Goal: Information Seeking & Learning: Learn about a topic

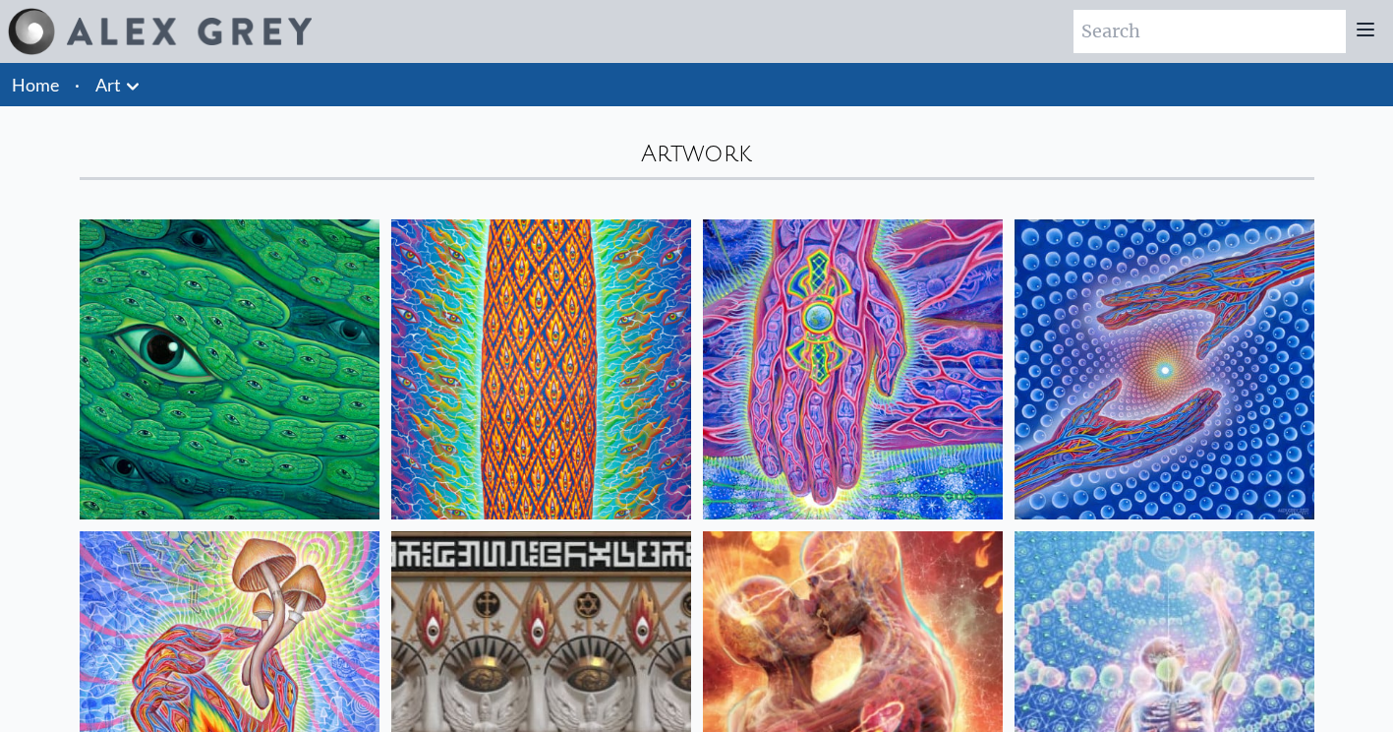
click at [560, 391] on img at bounding box center [541, 369] width 300 height 300
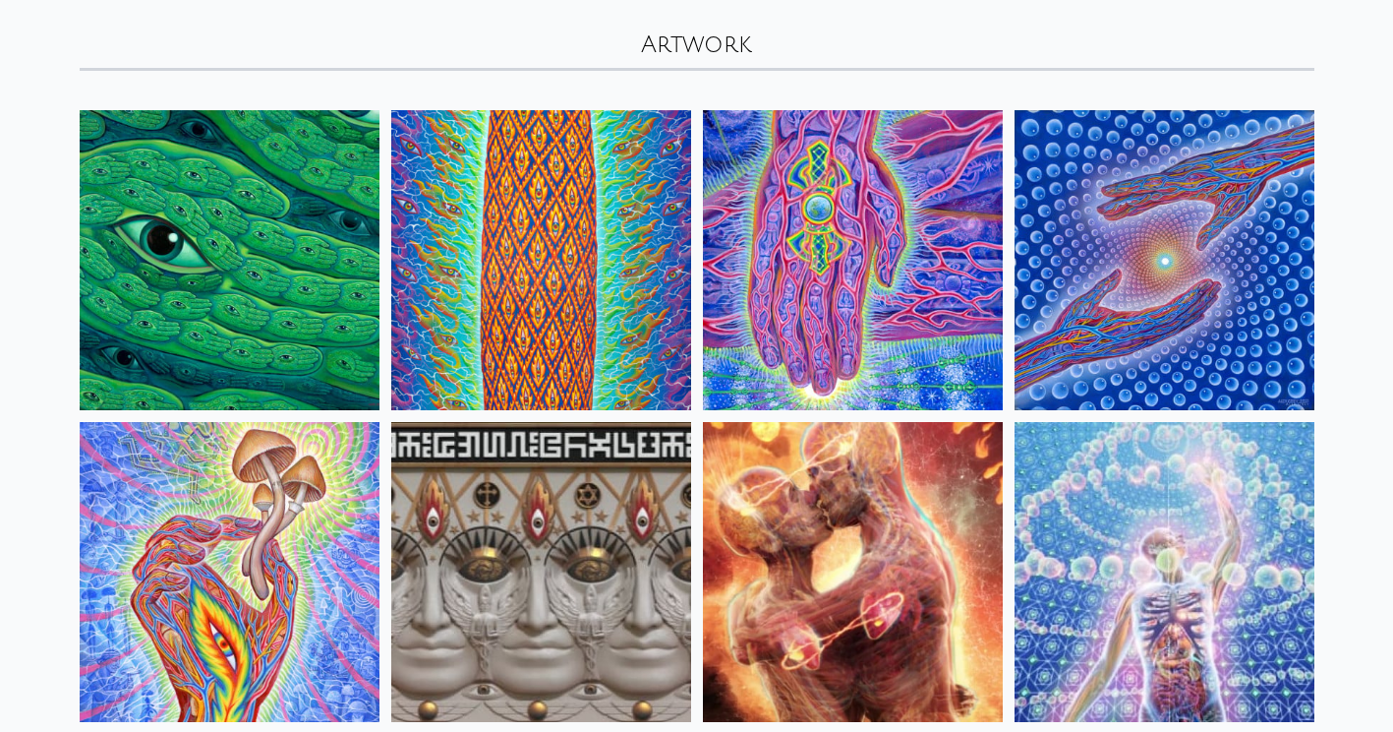
scroll to position [105, 0]
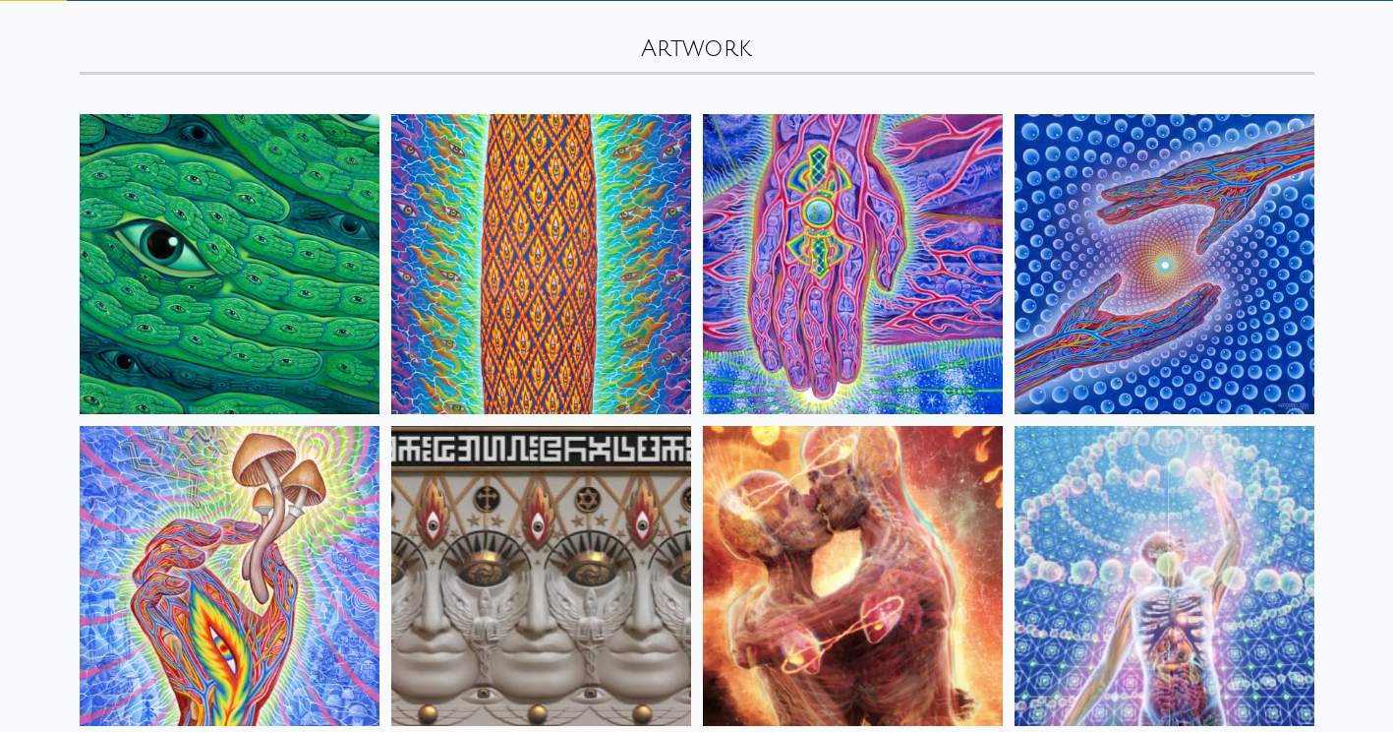
click at [1178, 365] on img at bounding box center [1165, 264] width 300 height 300
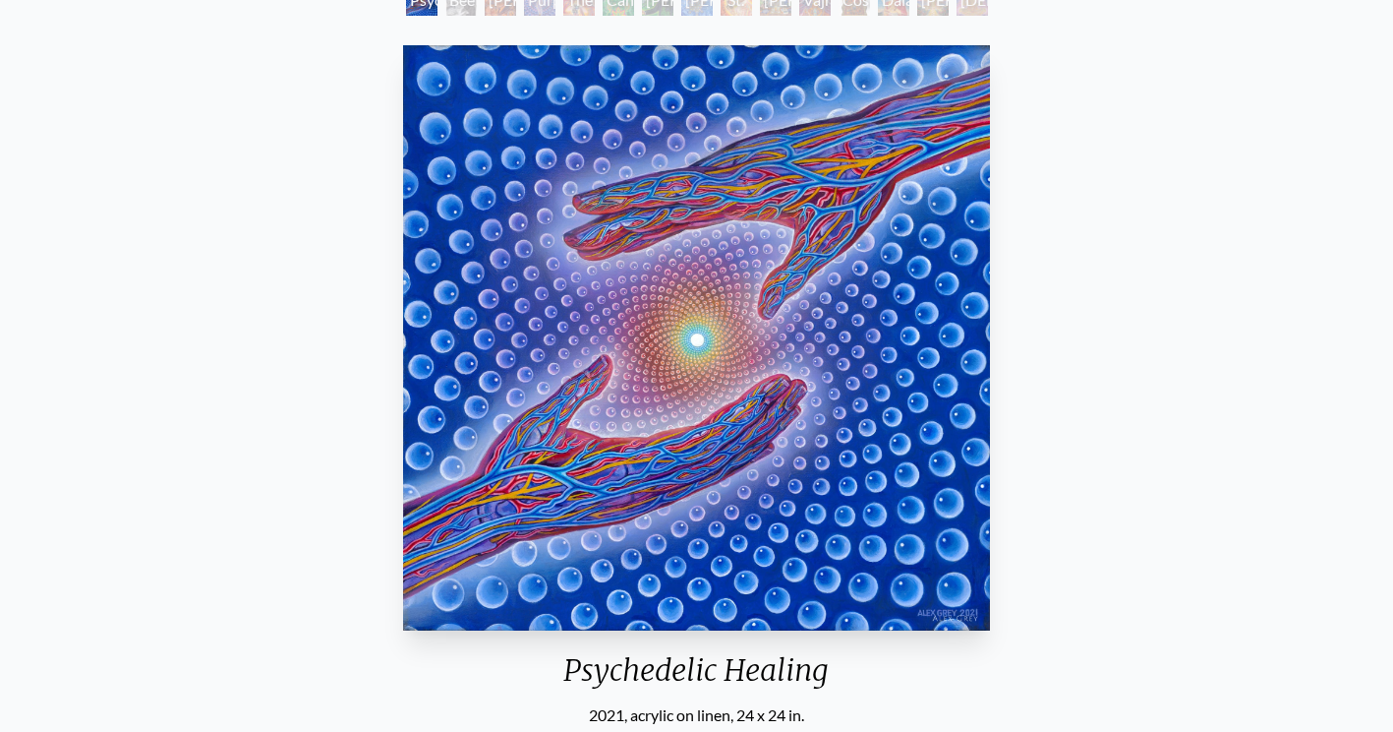
scroll to position [119, 0]
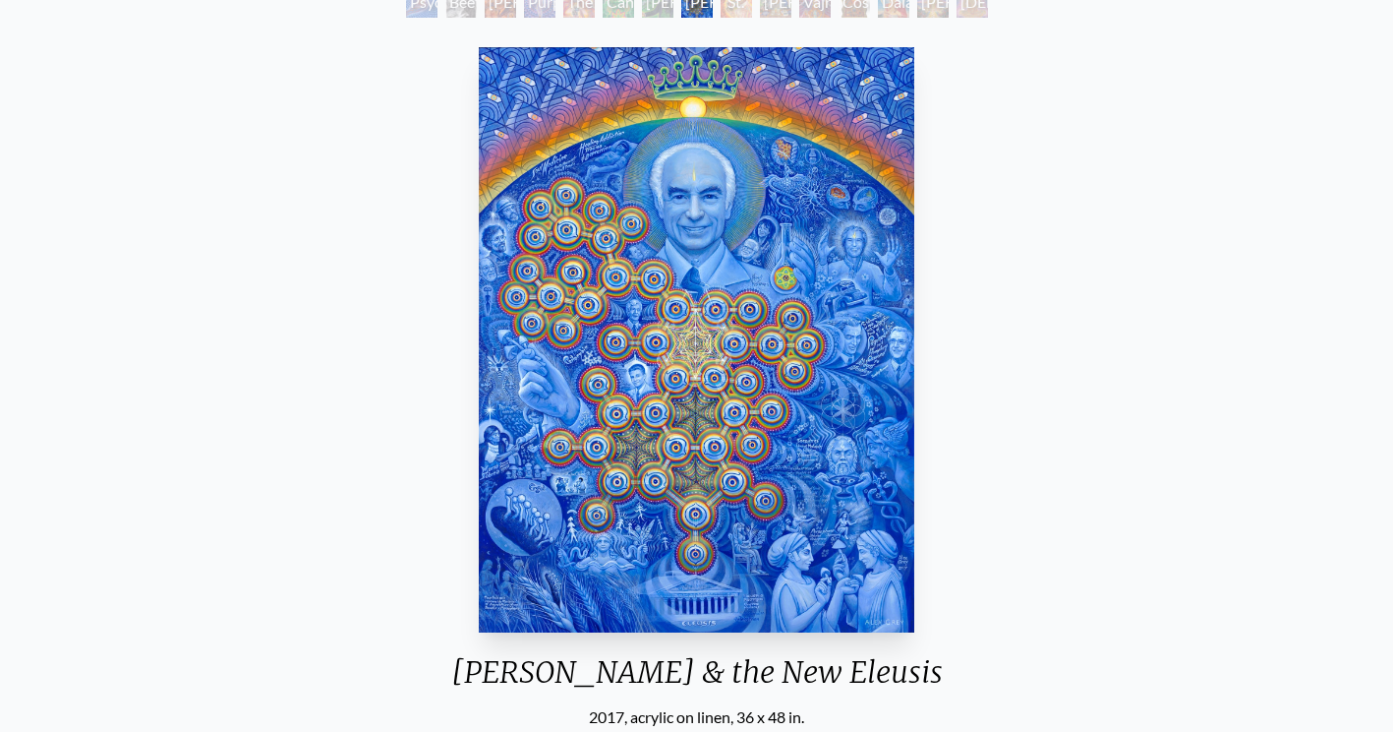
scroll to position [136, 0]
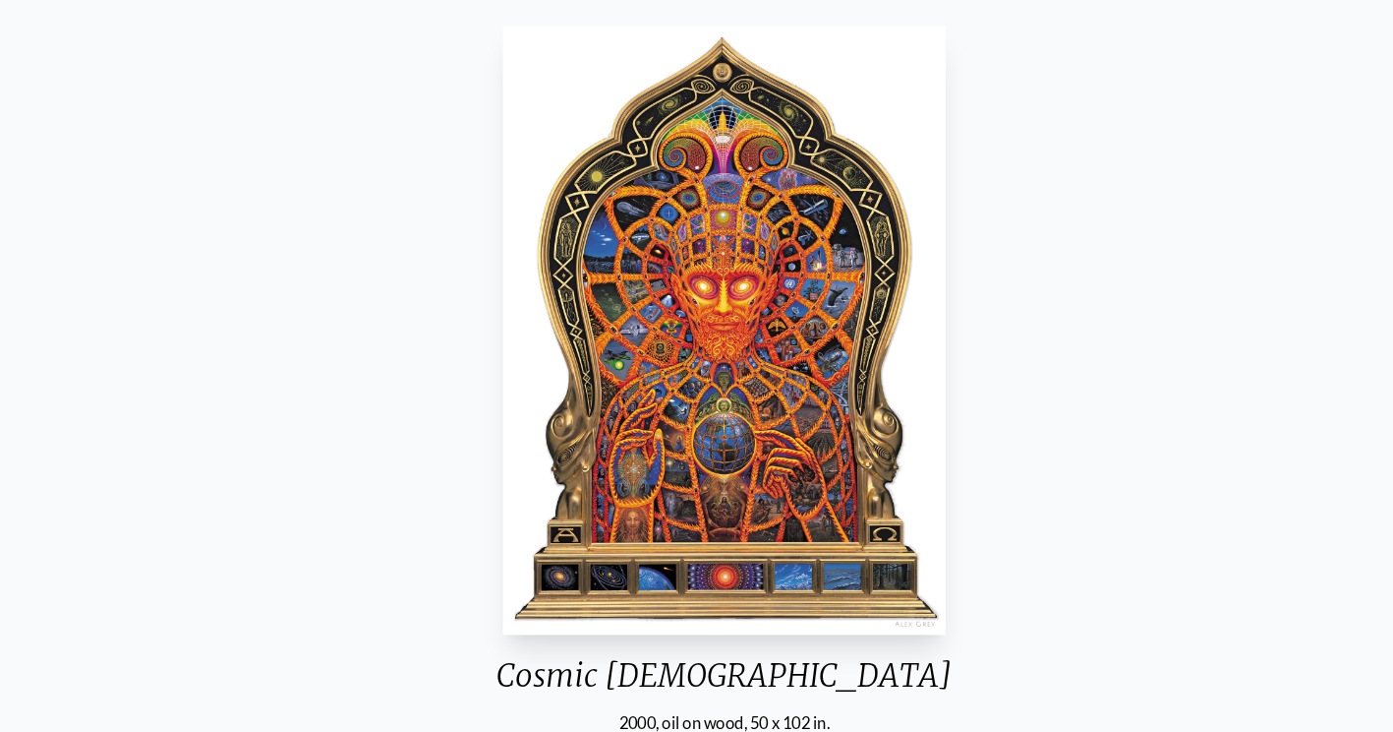
scroll to position [143, 0]
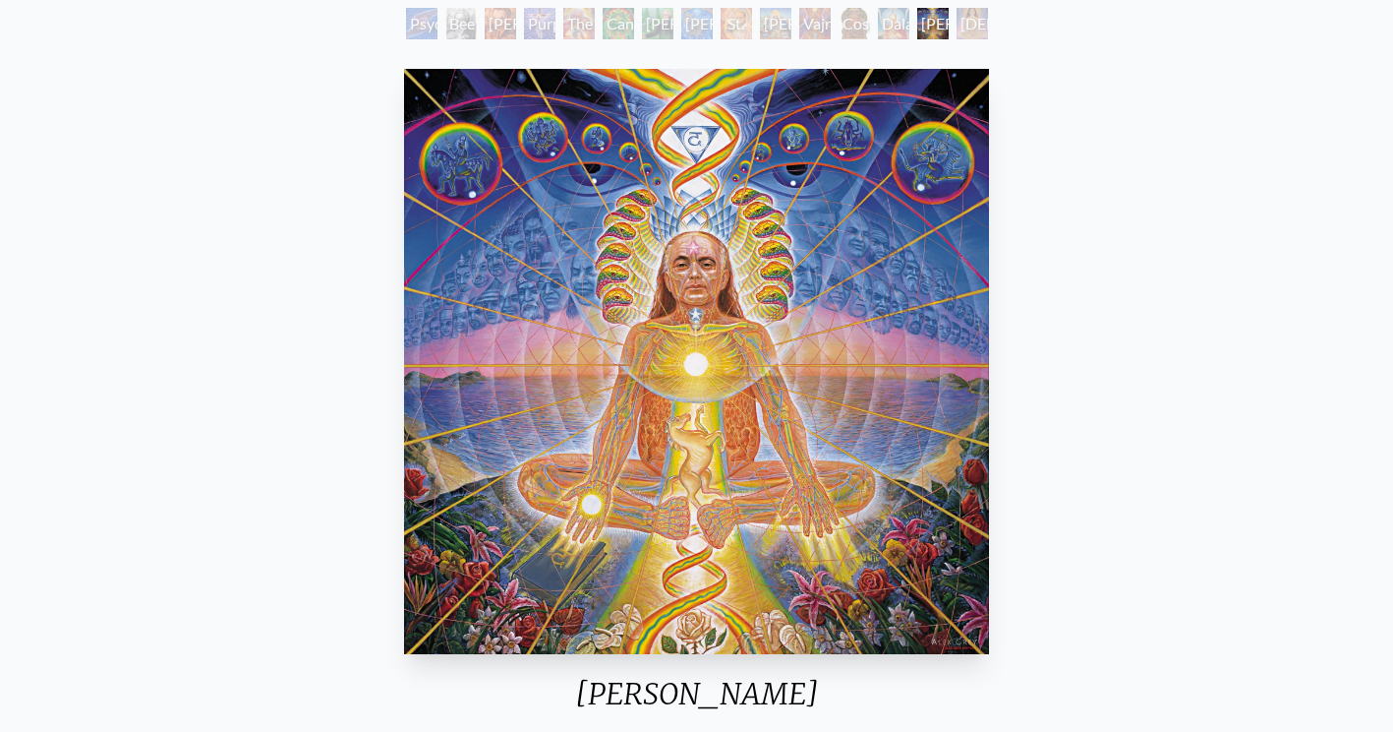
scroll to position [120, 0]
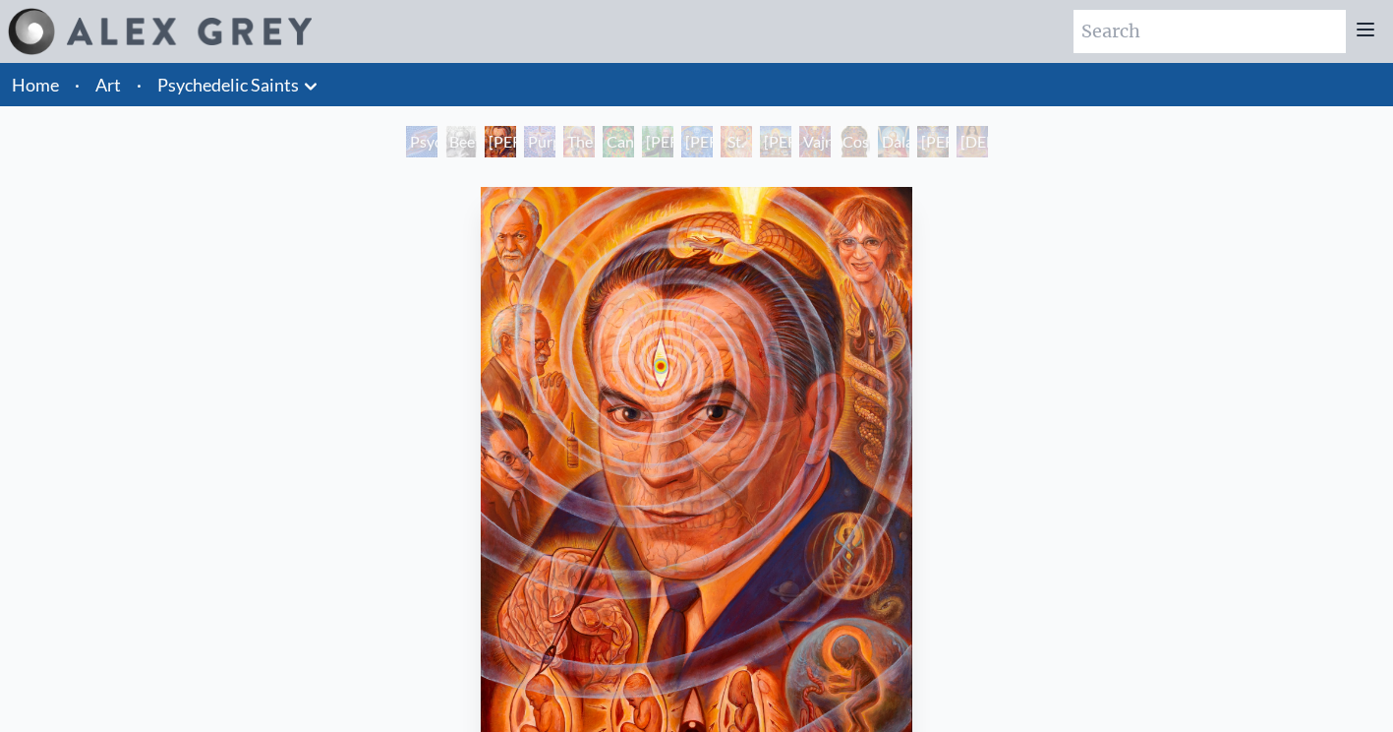
click at [101, 75] on link "Art" at bounding box center [108, 85] width 26 height 28
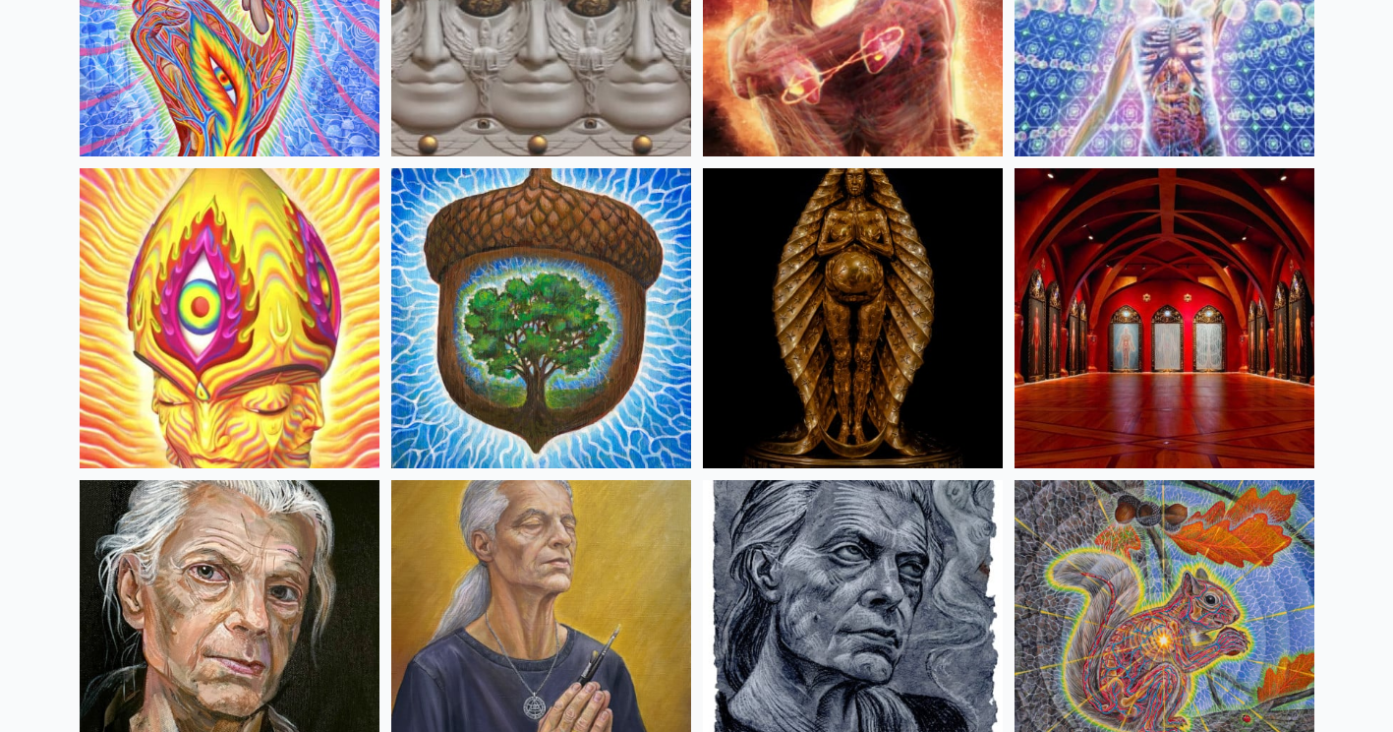
scroll to position [676, 0]
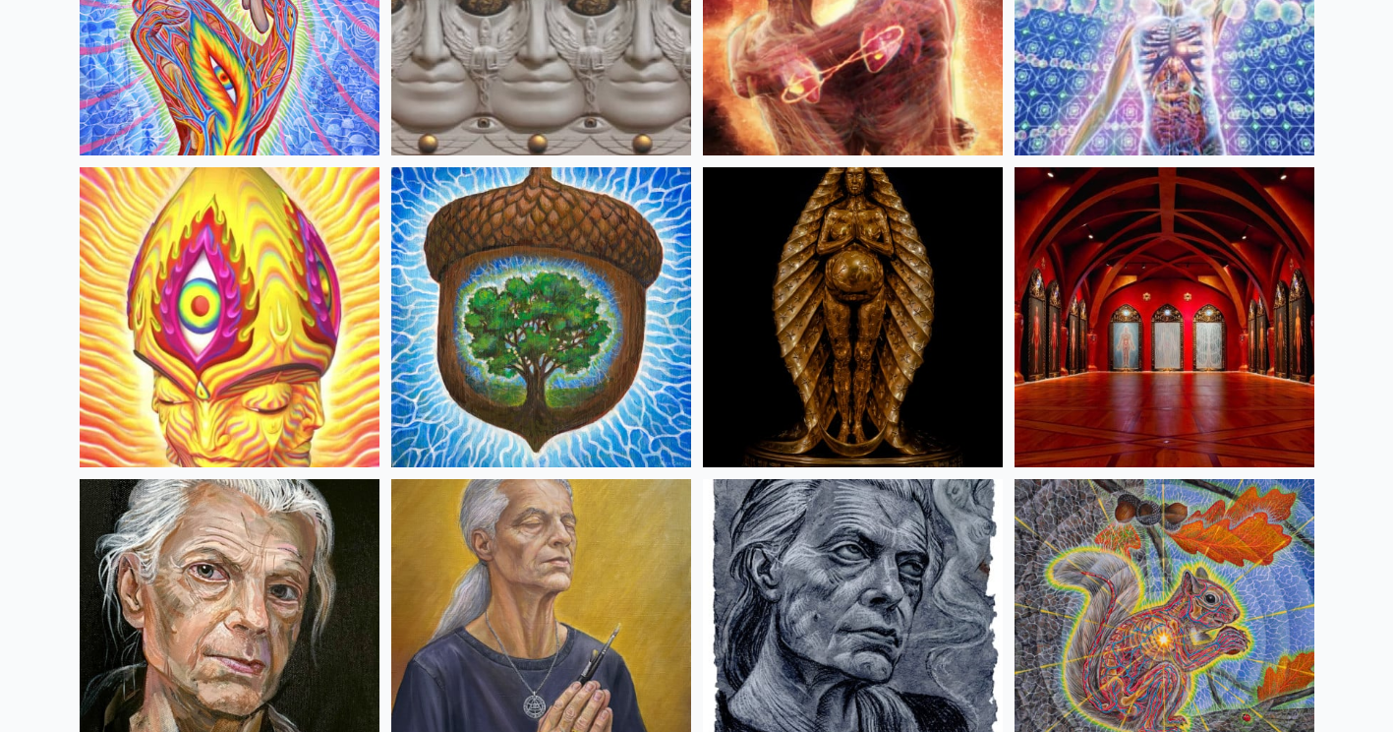
click at [1174, 332] on img at bounding box center [1165, 317] width 300 height 300
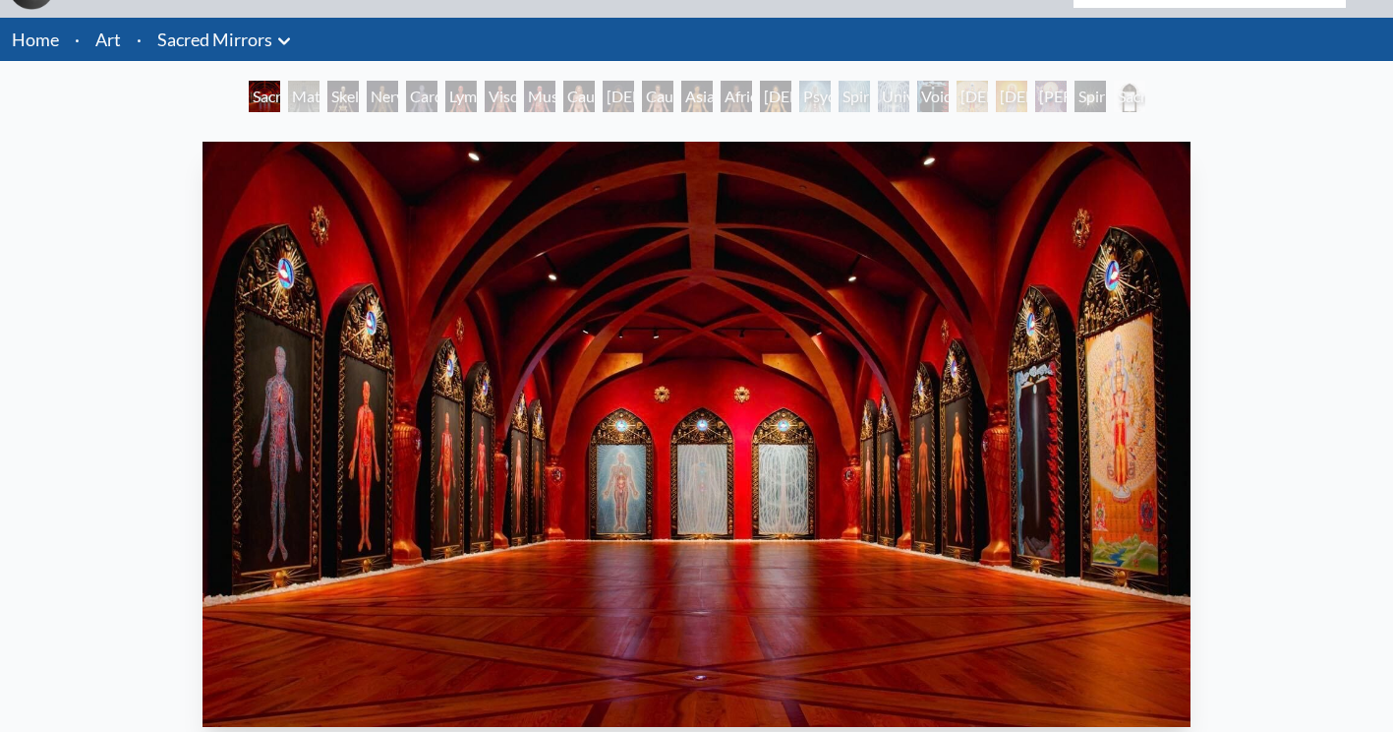
scroll to position [46, 0]
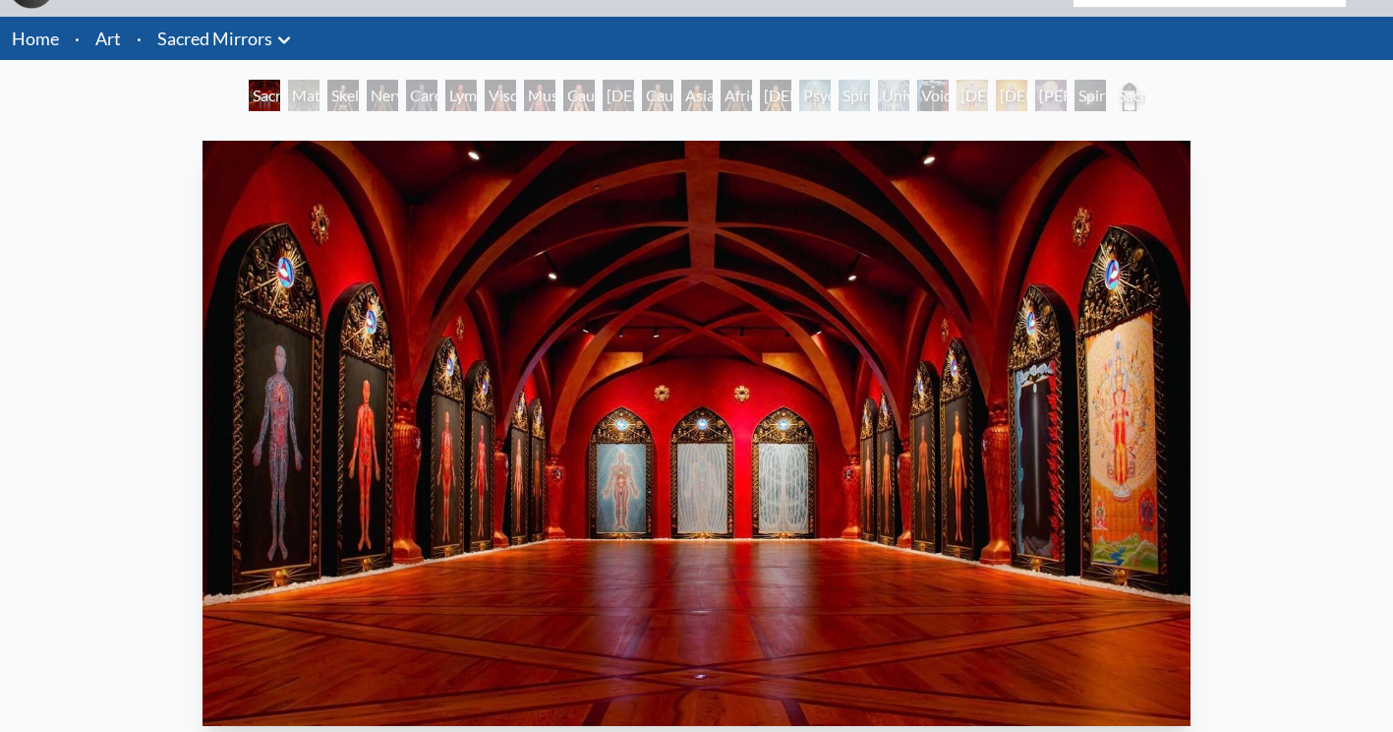
click at [99, 42] on link "Art" at bounding box center [108, 39] width 26 height 28
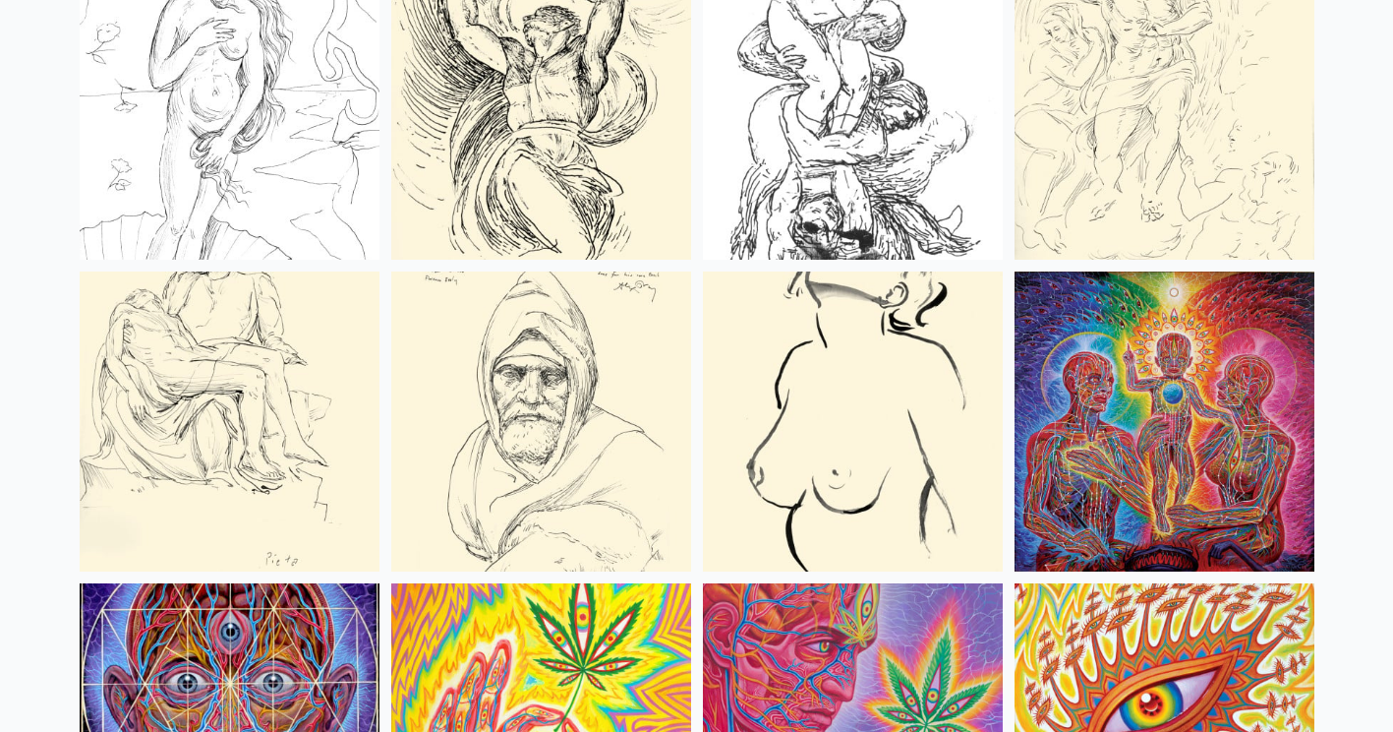
scroll to position [8058, 0]
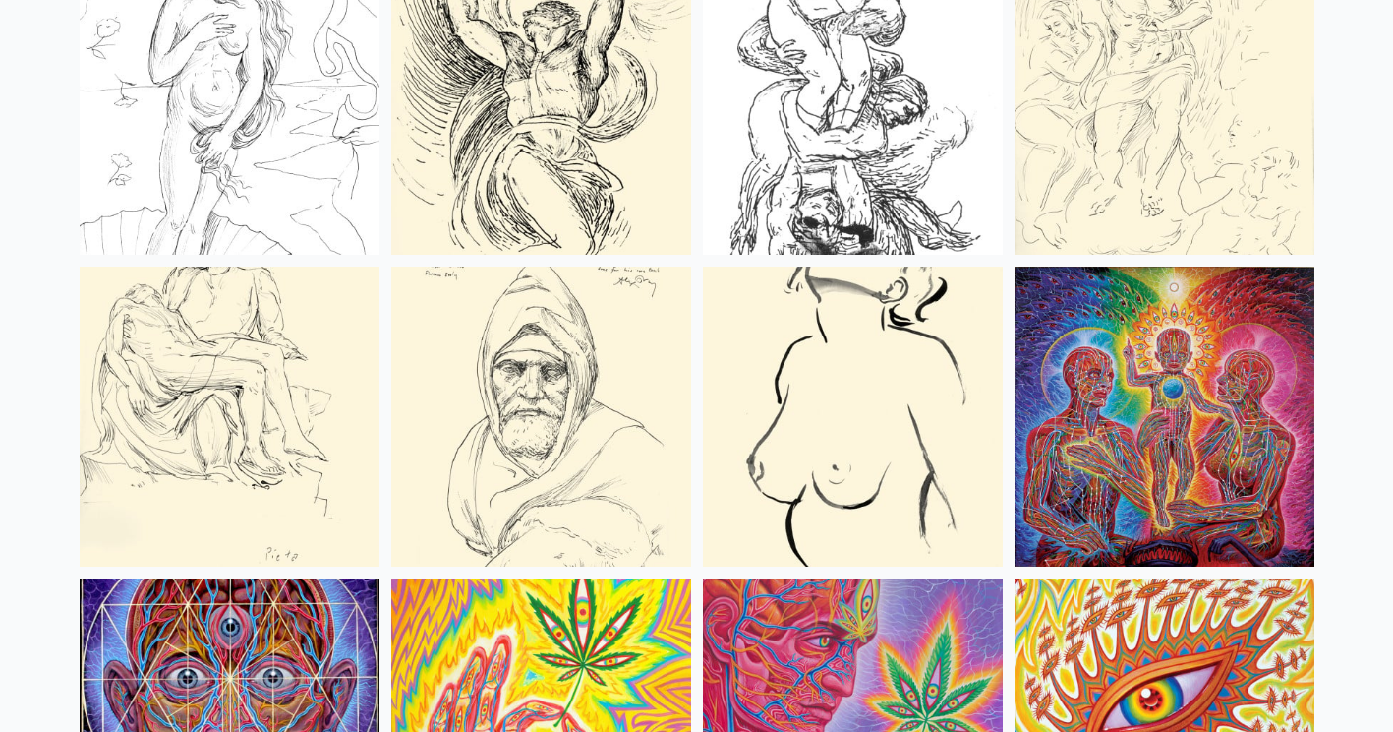
click at [1226, 433] on img at bounding box center [1165, 417] width 300 height 300
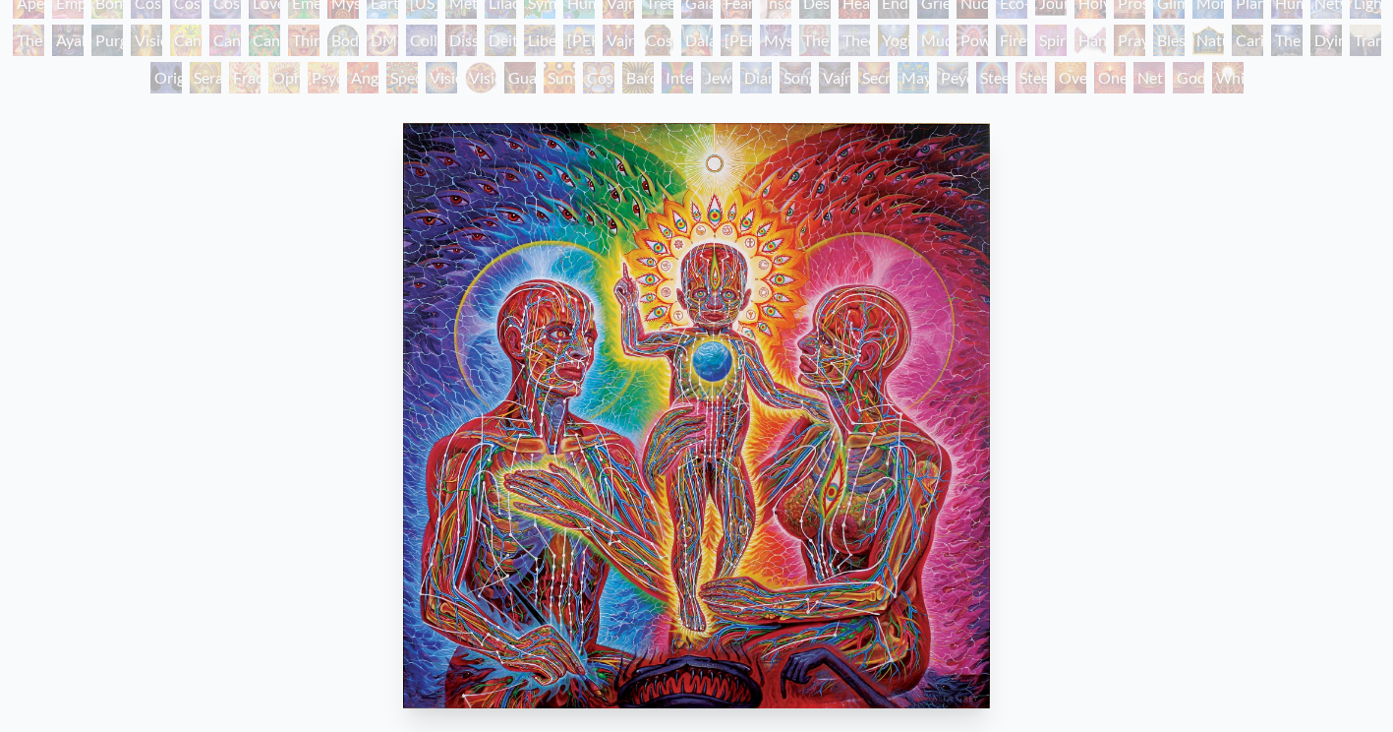
scroll to position [173, 0]
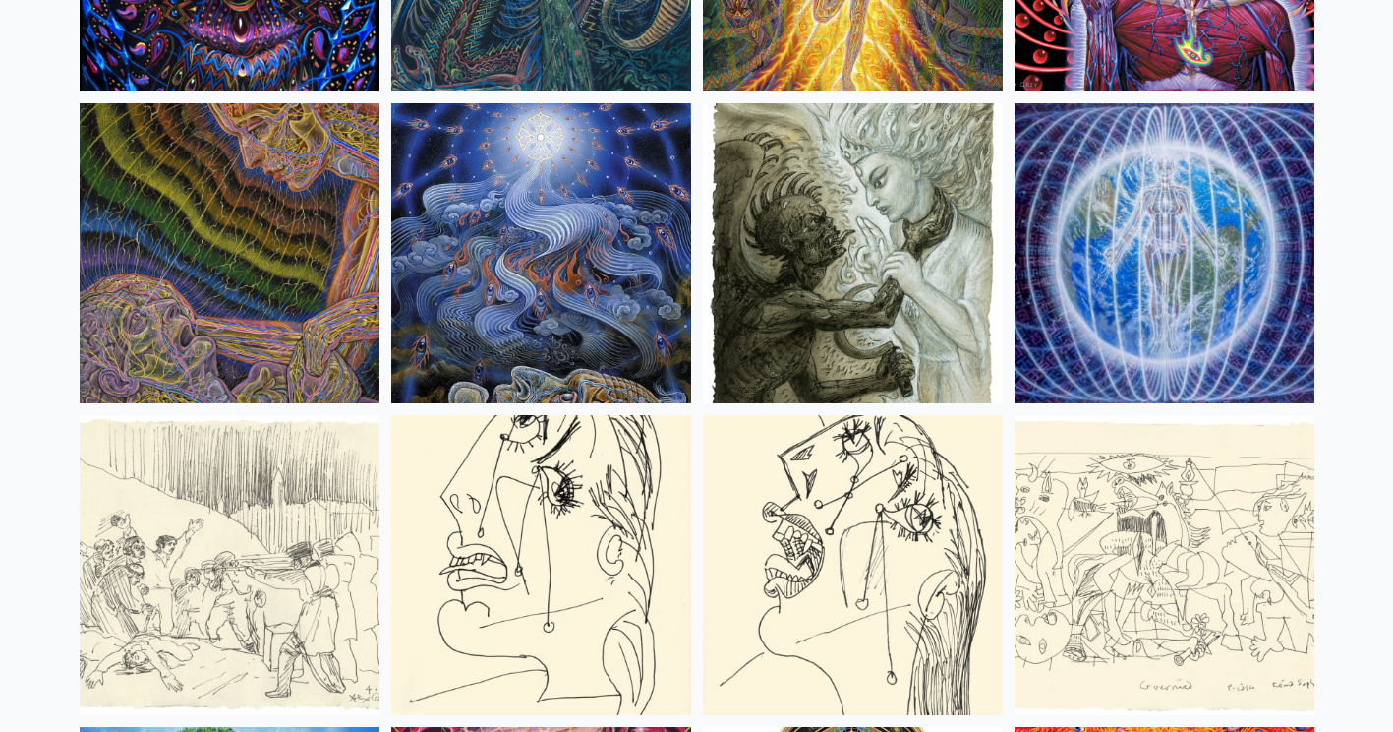
scroll to position [12591, 0]
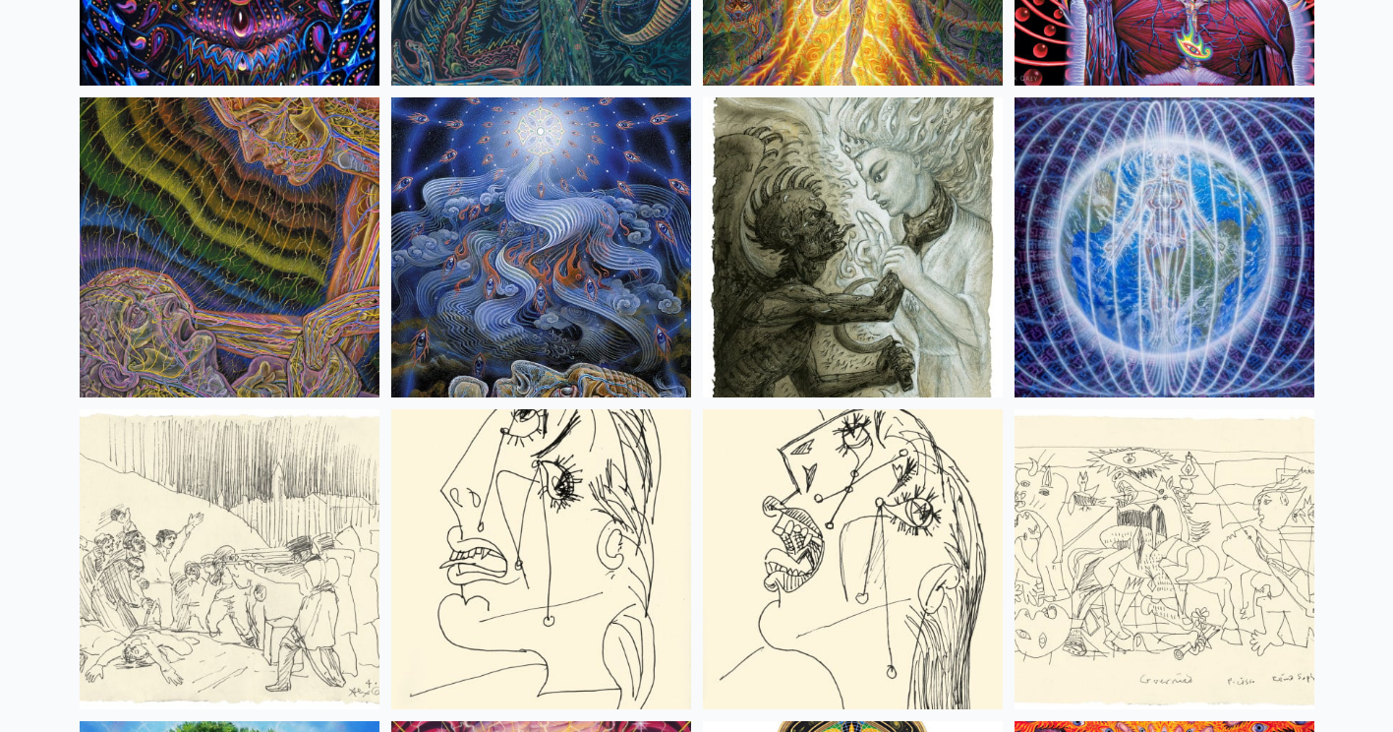
click at [235, 247] on img at bounding box center [230, 247] width 300 height 300
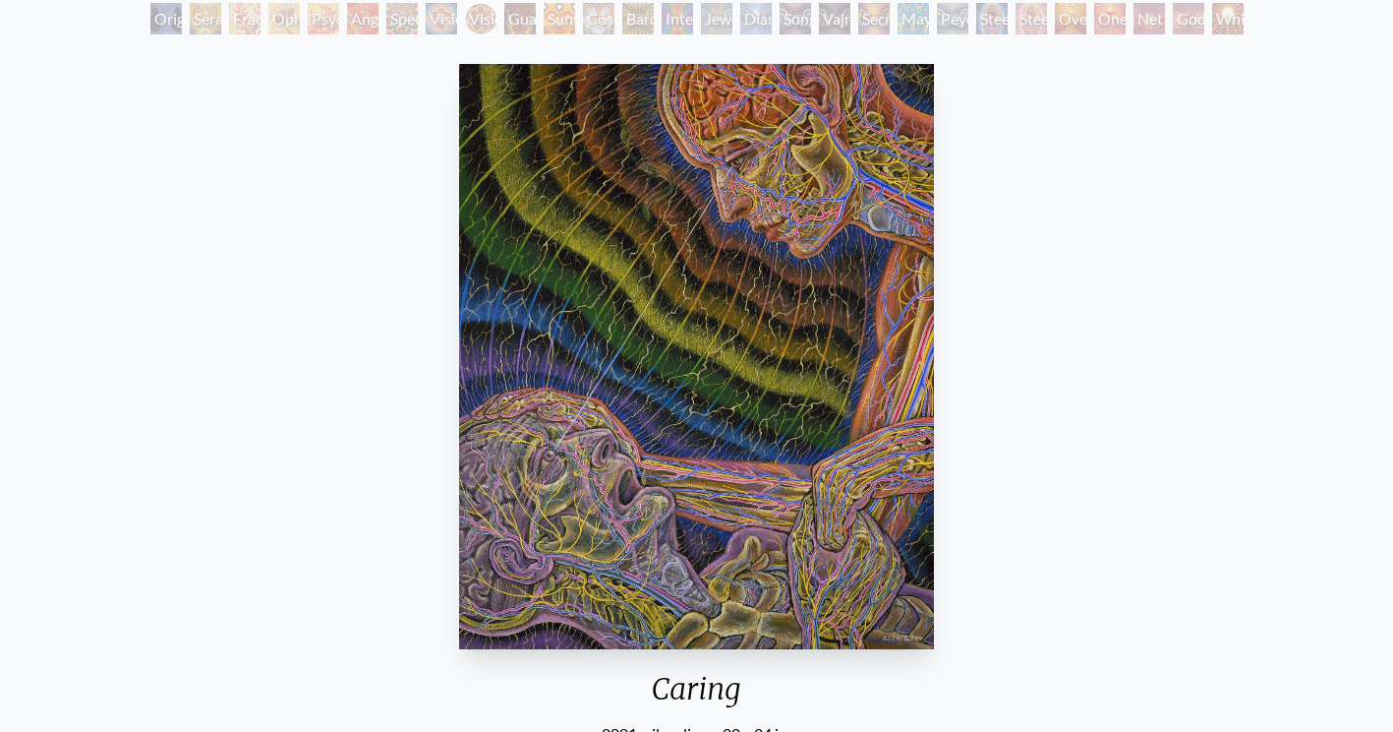
scroll to position [236, 0]
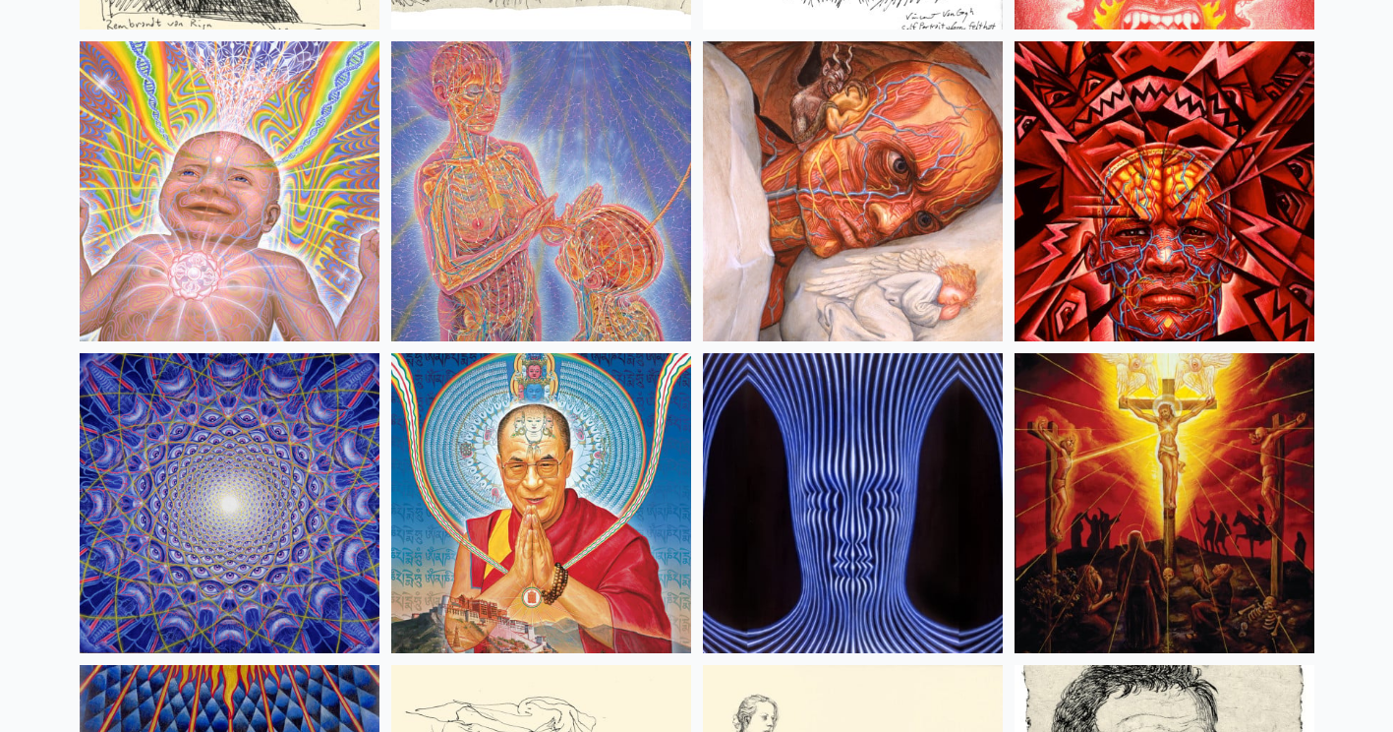
scroll to position [17013, 0]
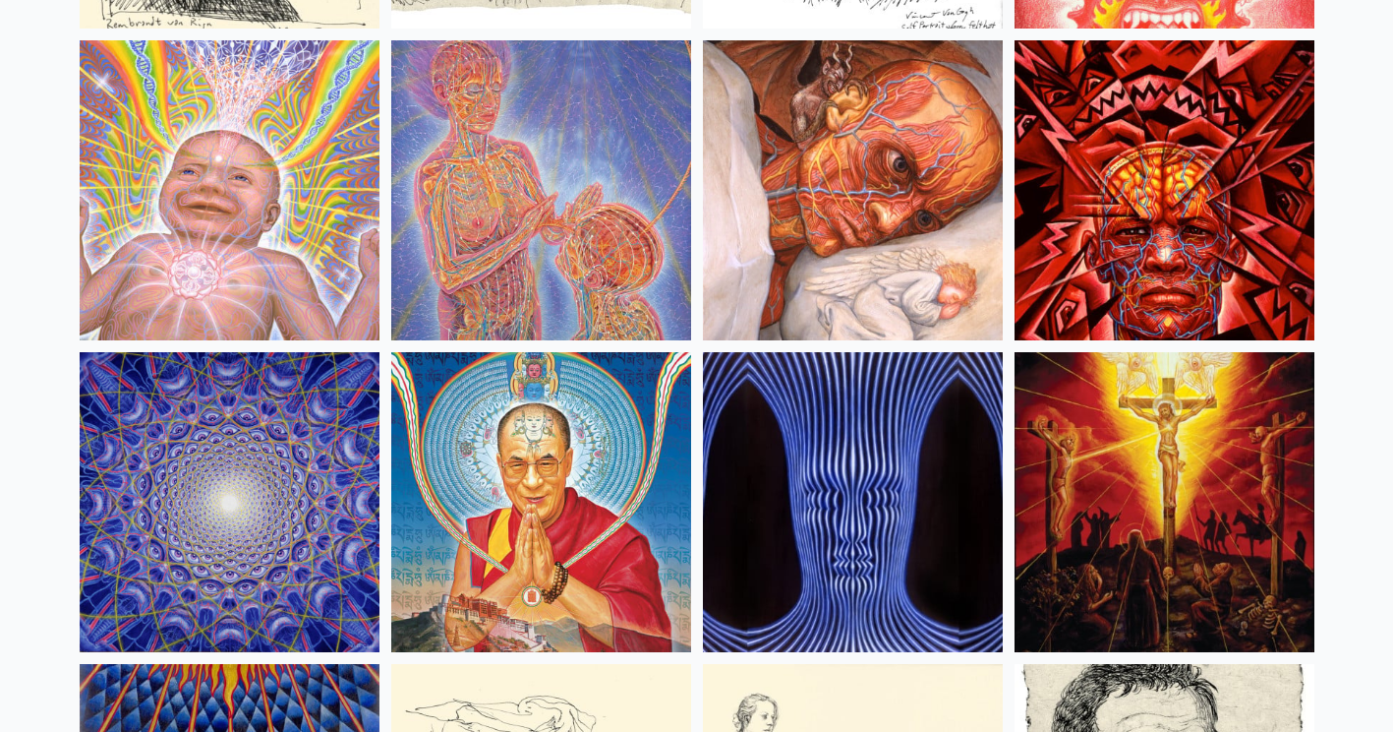
click at [1155, 461] on img at bounding box center [1165, 502] width 300 height 300
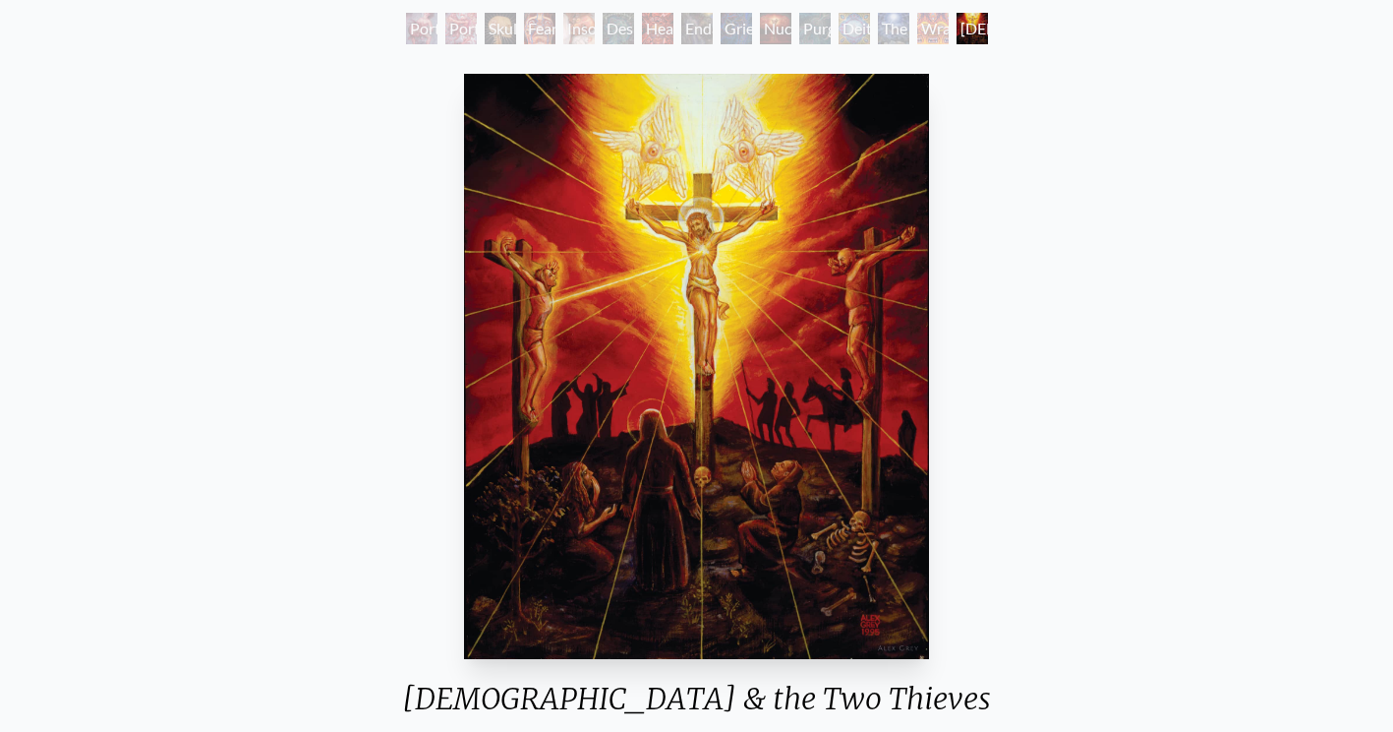
scroll to position [112, 0]
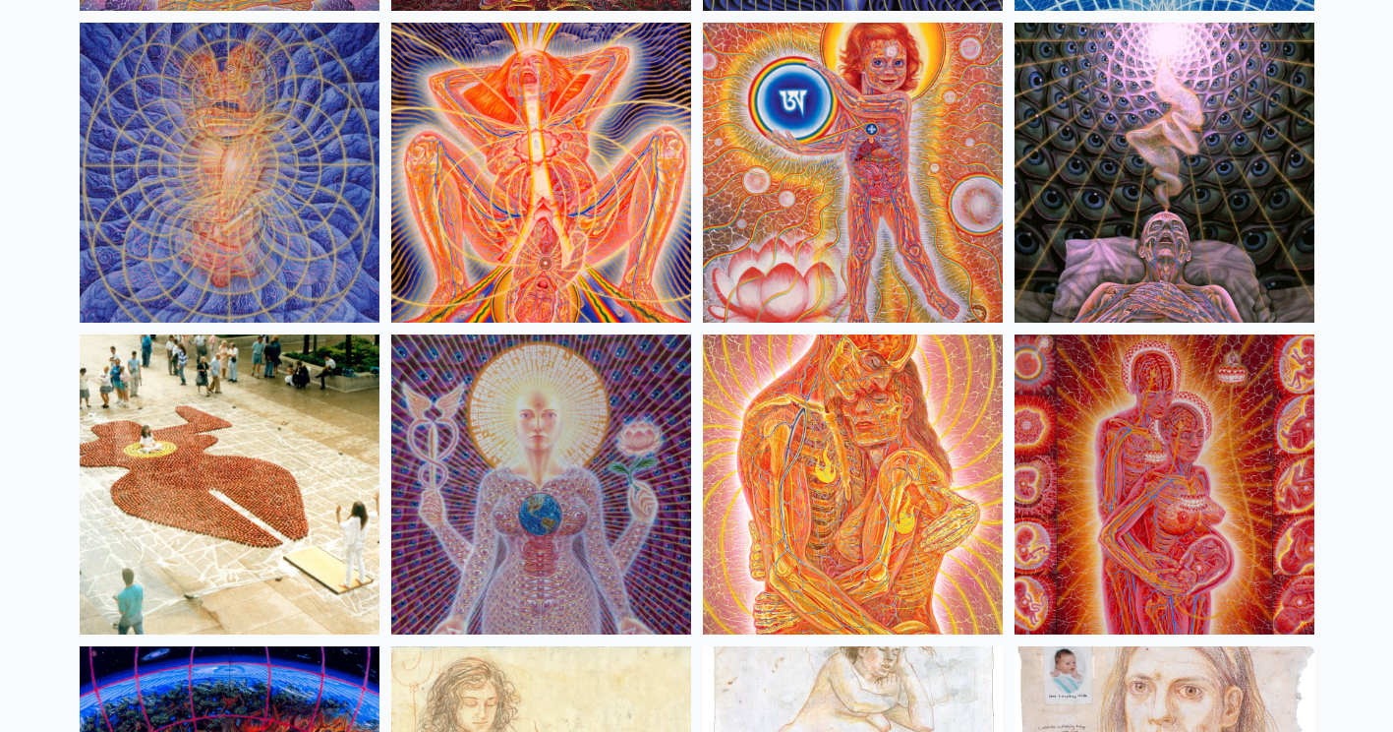
scroll to position [18590, 0]
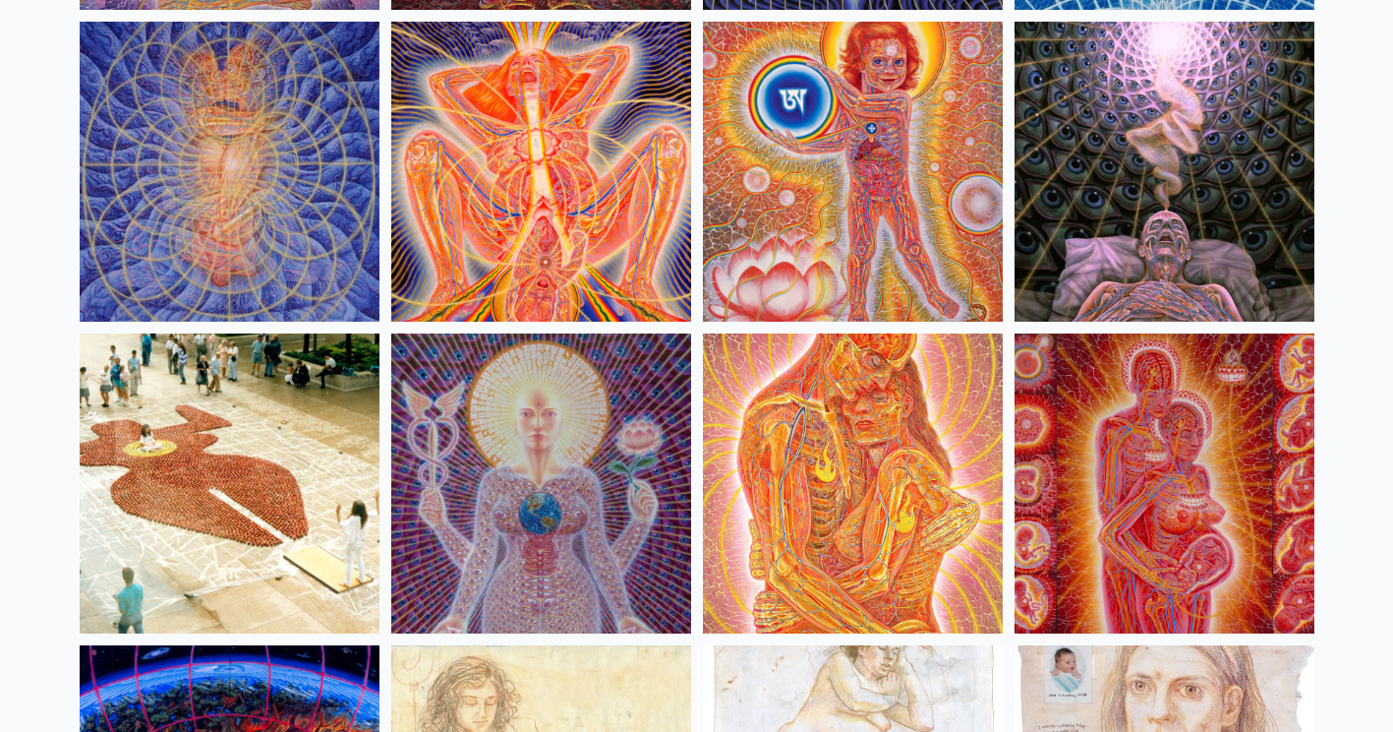
click at [236, 485] on img at bounding box center [230, 483] width 300 height 300
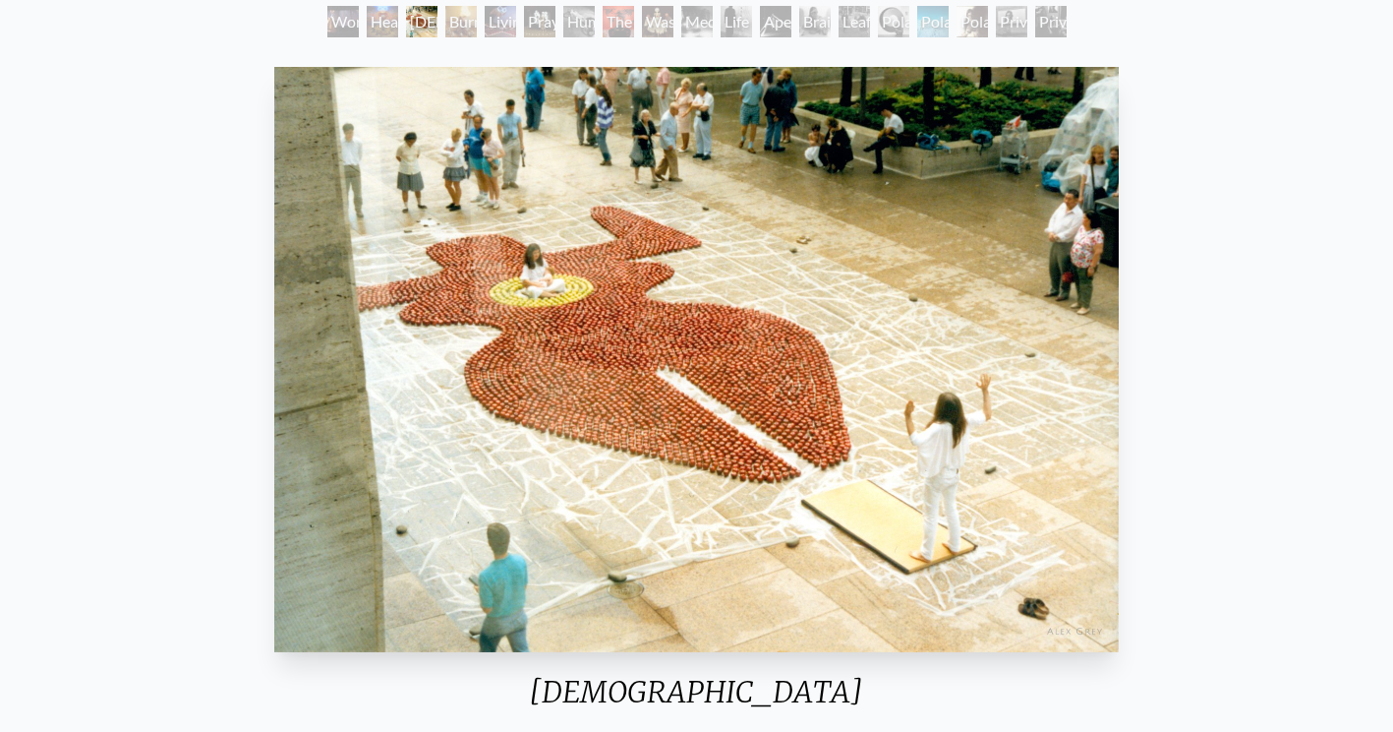
scroll to position [119, 0]
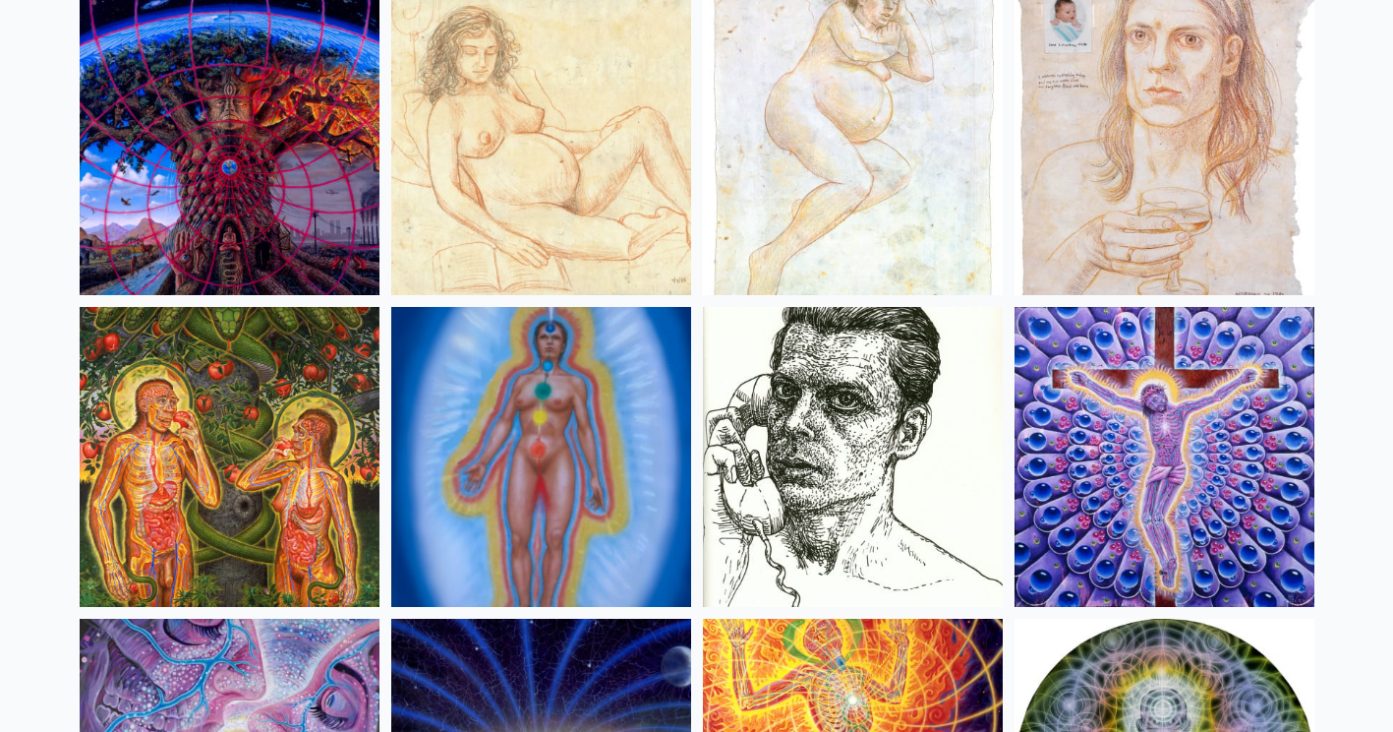
scroll to position [19239, 0]
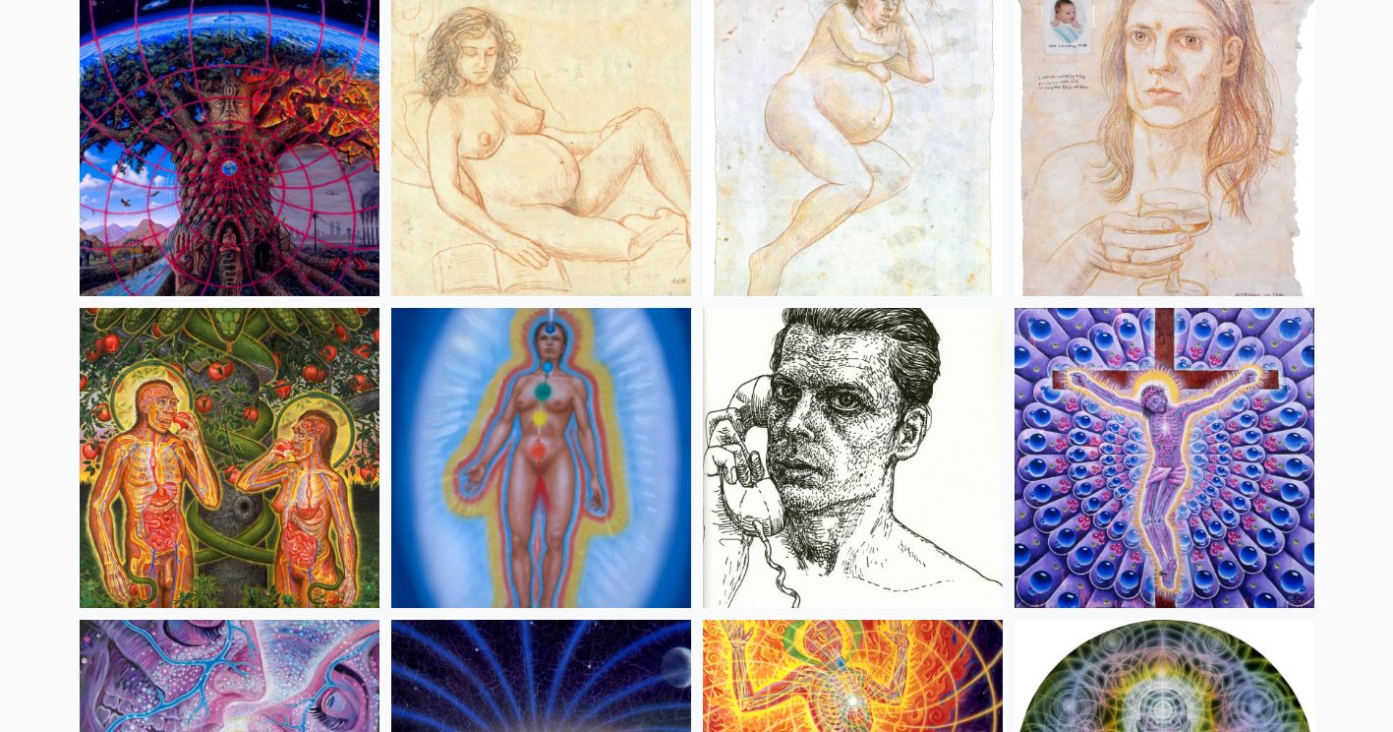
click at [243, 170] on img at bounding box center [230, 146] width 300 height 300
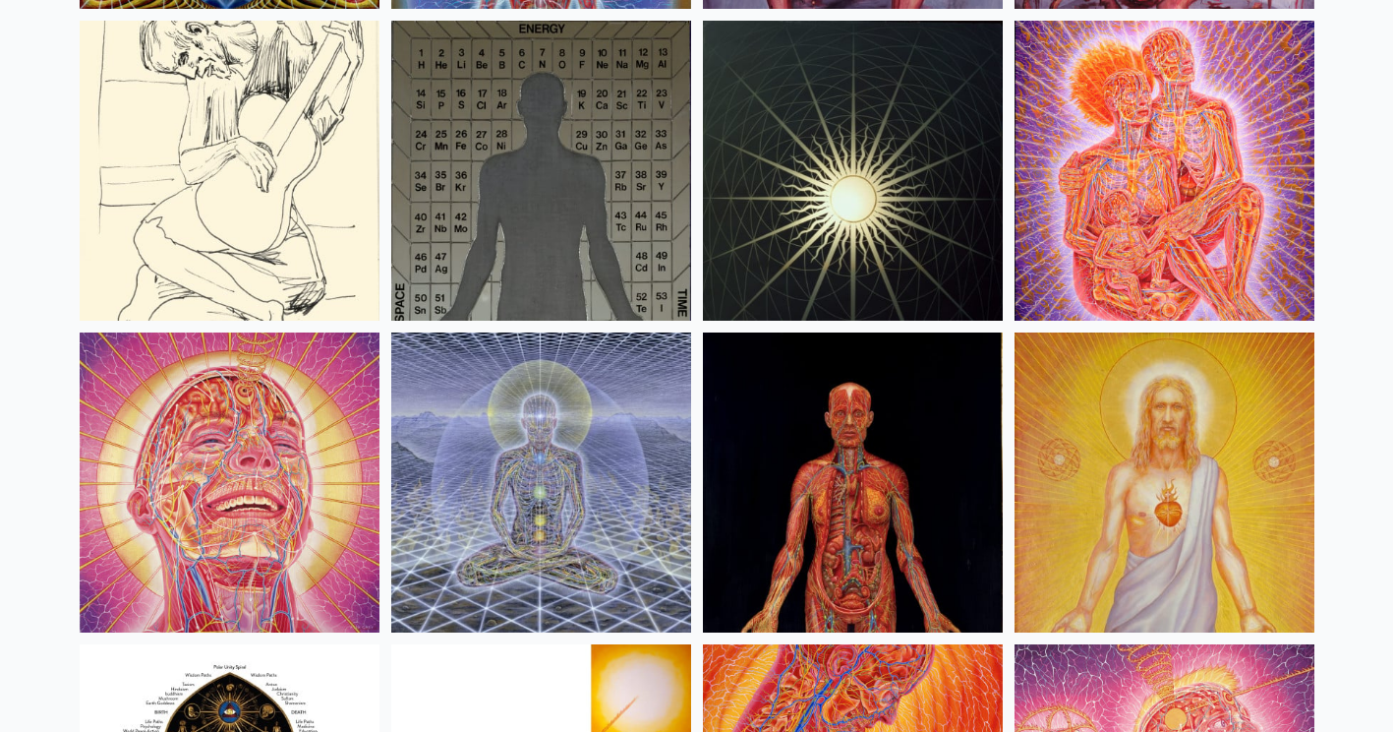
scroll to position [20463, 0]
click at [580, 480] on img at bounding box center [541, 481] width 300 height 300
